Goal: Entertainment & Leisure: Consume media (video, audio)

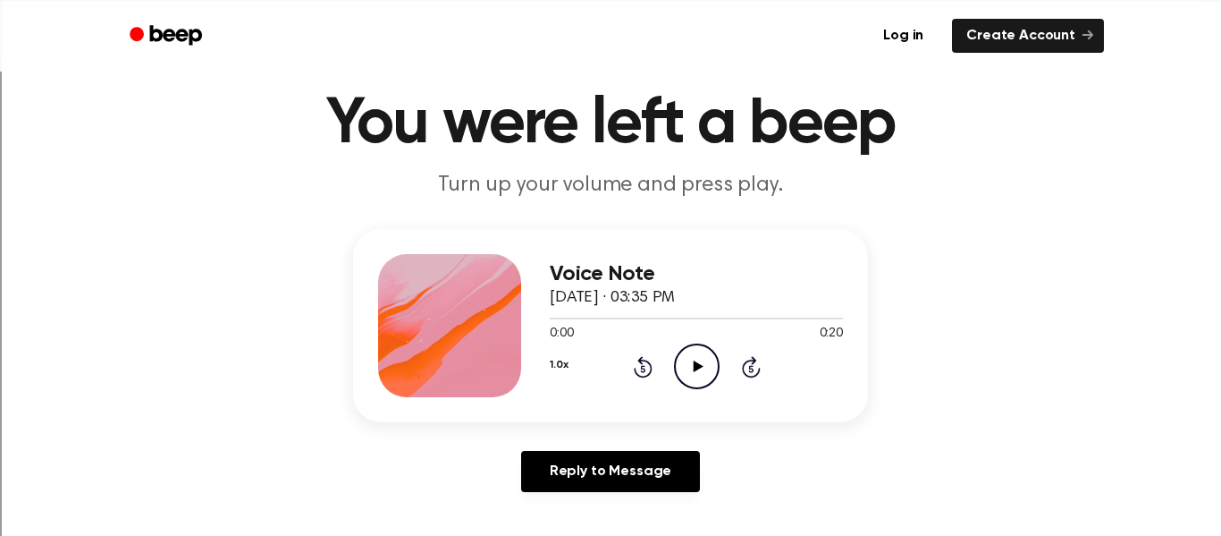
click at [692, 378] on icon "Play Audio" at bounding box center [697, 366] width 46 height 46
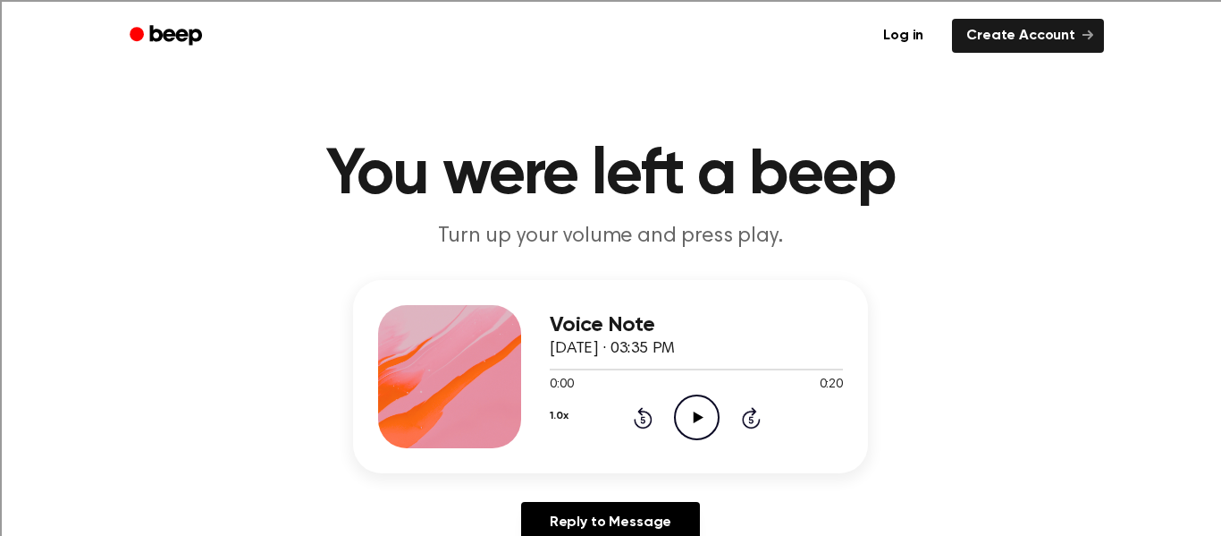
click at [689, 409] on icon "Play Audio" at bounding box center [697, 417] width 46 height 46
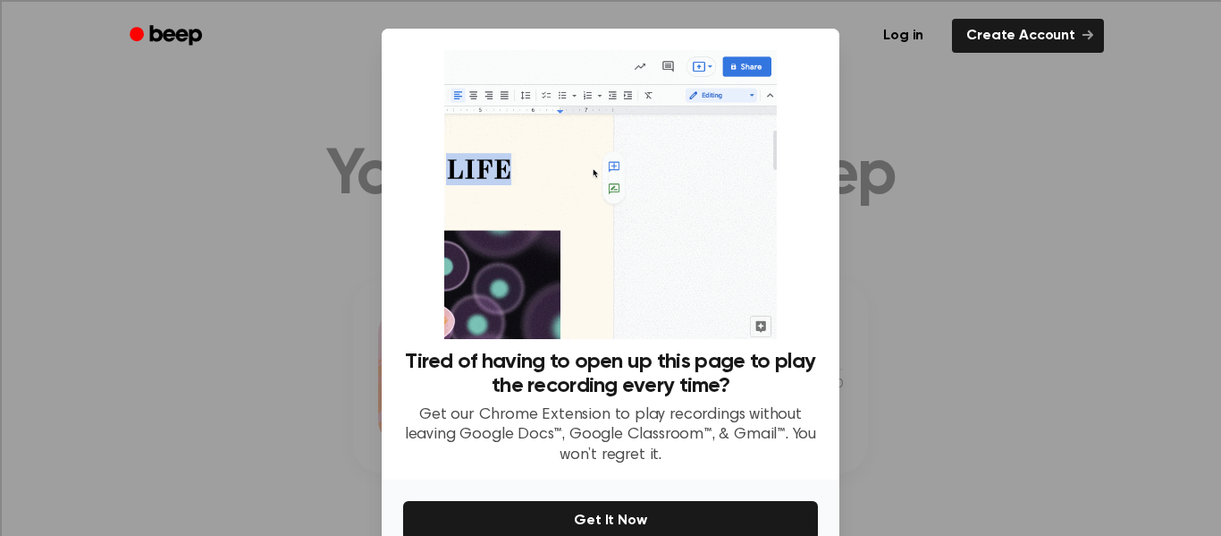
click at [1019, 236] on div at bounding box center [610, 268] width 1221 height 536
click at [239, 174] on div at bounding box center [610, 268] width 1221 height 536
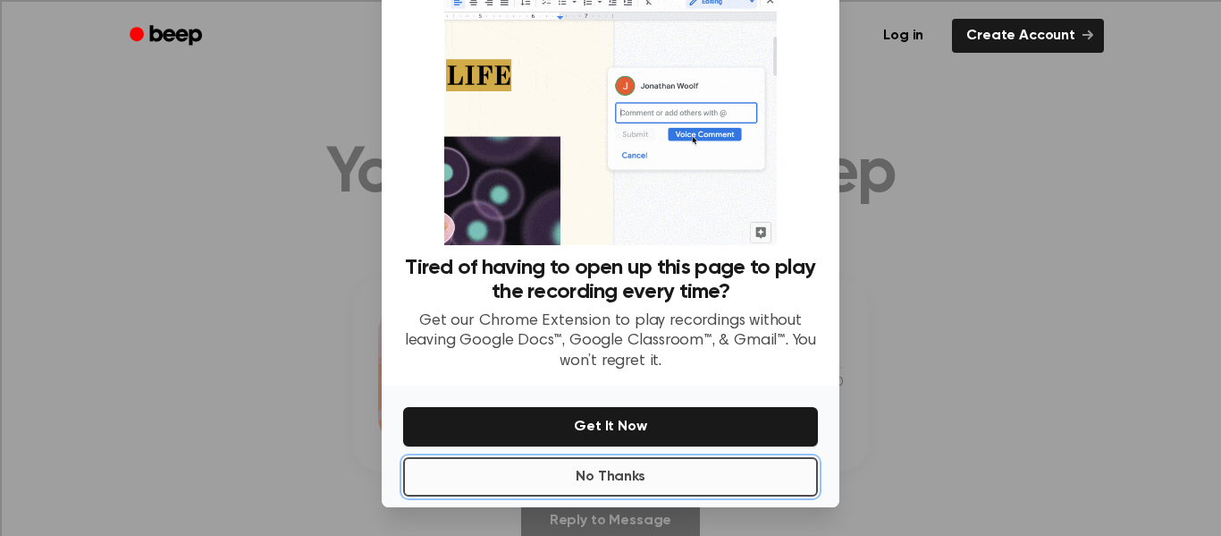
click at [542, 484] on button "No Thanks" at bounding box center [610, 476] width 415 height 39
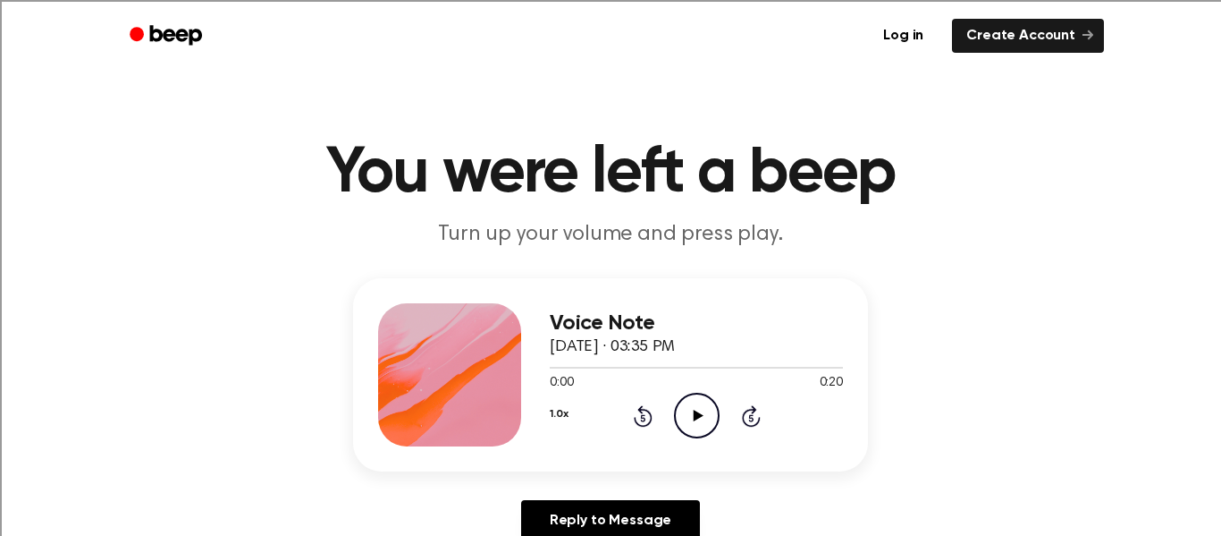
click at [692, 421] on icon "Play Audio" at bounding box center [697, 416] width 46 height 46
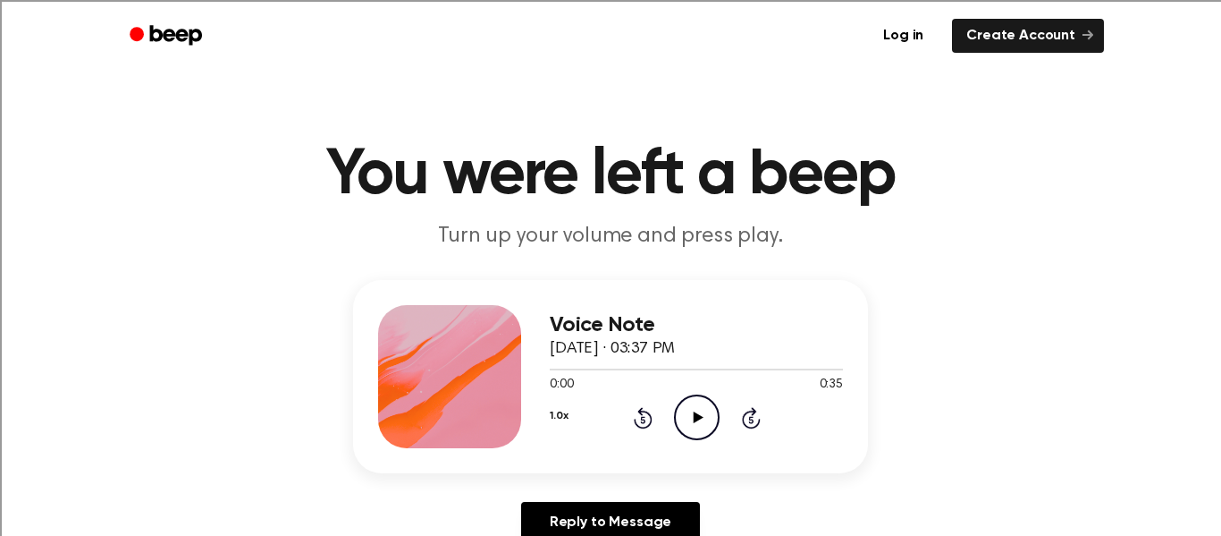
click at [700, 424] on icon "Play Audio" at bounding box center [697, 417] width 46 height 46
click at [691, 433] on icon "Pause Audio" at bounding box center [697, 417] width 46 height 46
click at [702, 410] on icon "Play Audio" at bounding box center [697, 417] width 46 height 46
click at [711, 411] on icon "Play Audio" at bounding box center [697, 417] width 46 height 46
click at [705, 424] on icon "Play Audio" at bounding box center [697, 417] width 46 height 46
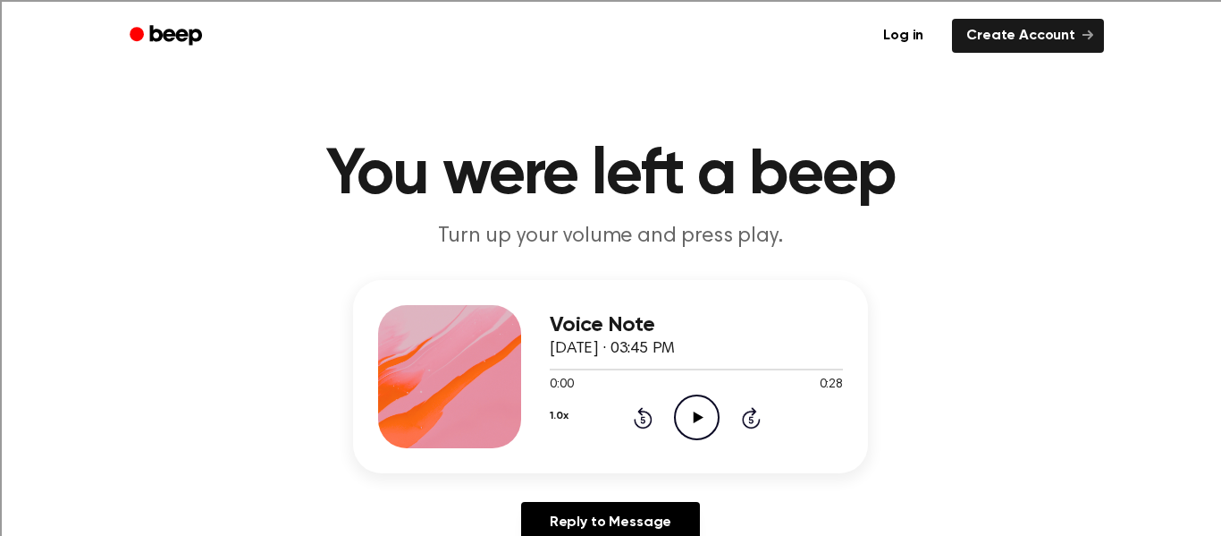
click at [695, 429] on icon "Play Audio" at bounding box center [697, 417] width 46 height 46
click at [698, 413] on icon "Play Audio" at bounding box center [697, 417] width 46 height 46
click at [697, 418] on icon at bounding box center [698, 417] width 10 height 12
